Goal: Task Accomplishment & Management: Use online tool/utility

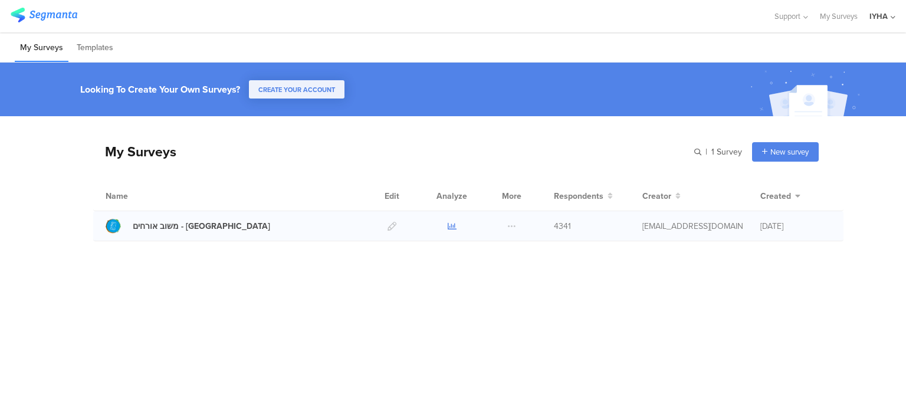
click at [451, 224] on icon at bounding box center [452, 226] width 9 height 9
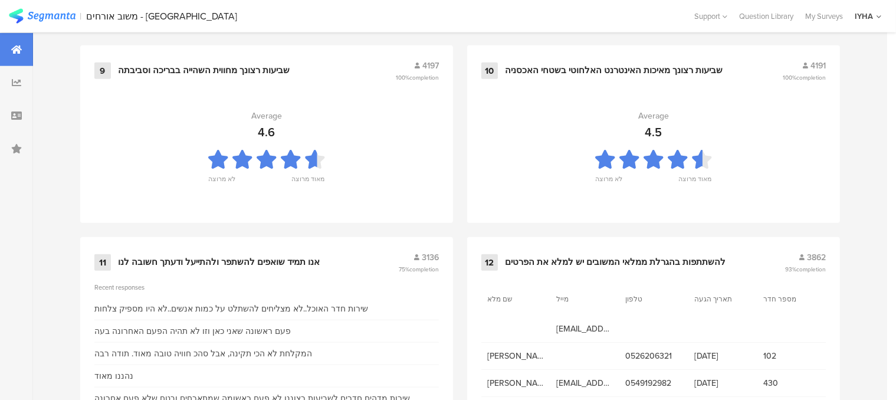
scroll to position [1326, 0]
